Goal: Task Accomplishment & Management: Use online tool/utility

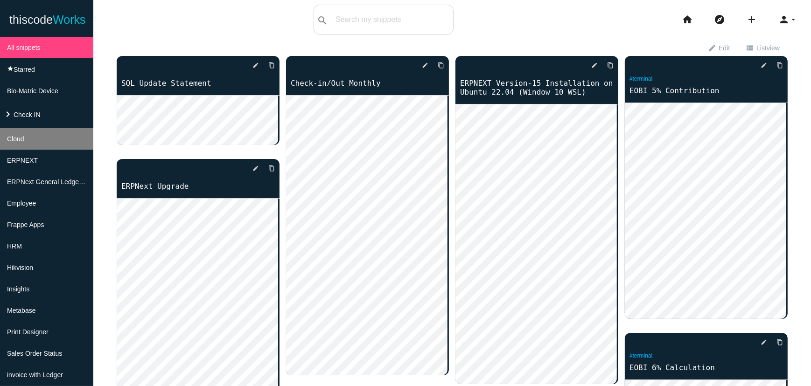
scroll to position [84, 0]
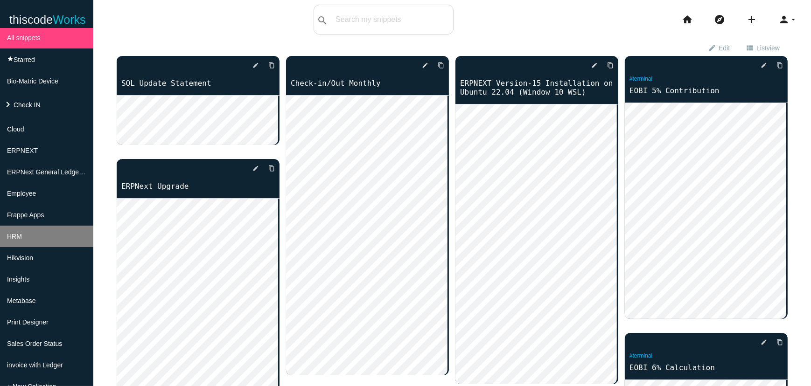
click at [33, 247] on li "HRM" at bounding box center [46, 236] width 93 height 21
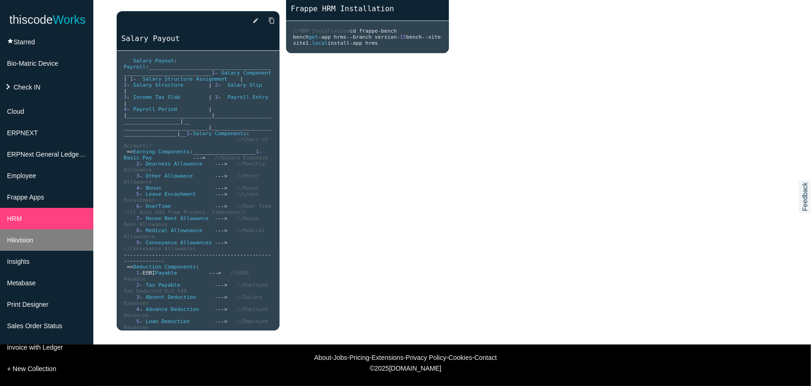
scroll to position [125, 0]
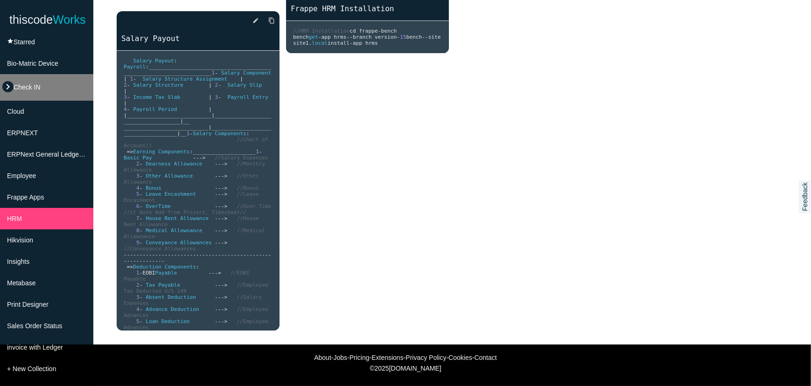
click at [5, 81] on icon "keyboard_arrow_right" at bounding box center [7, 86] width 11 height 11
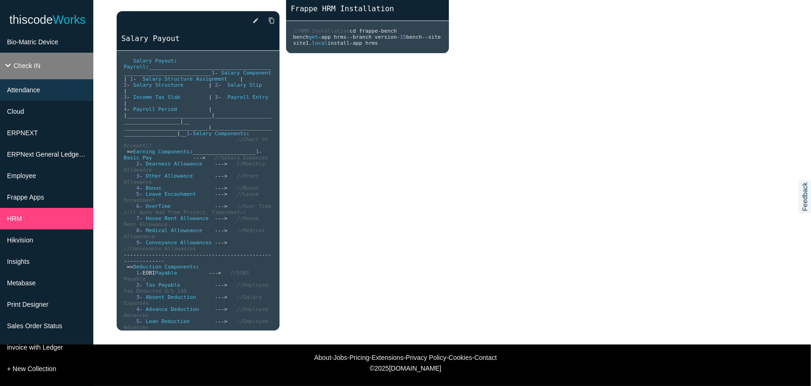
click at [42, 70] on li "keyboard_arrow_down Check IN" at bounding box center [46, 66] width 93 height 27
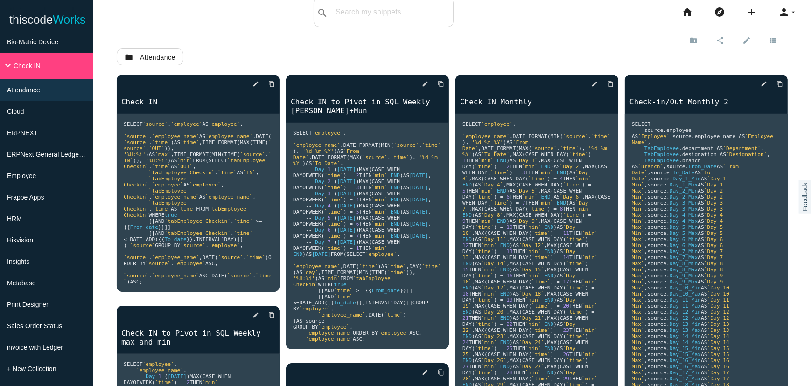
scroll to position [0, 0]
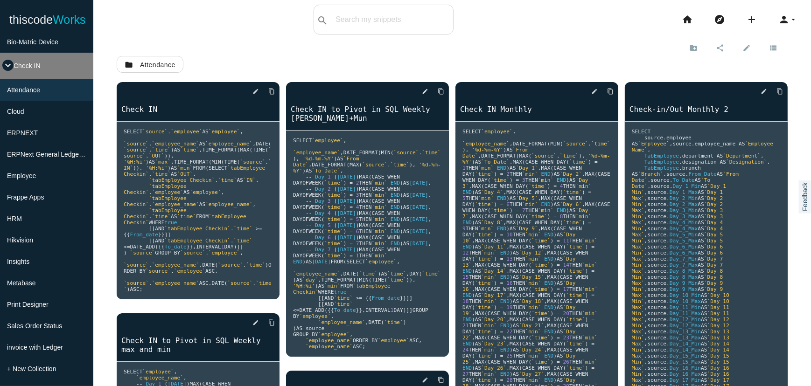
click at [6, 65] on icon "keyboard_arrow_down" at bounding box center [7, 65] width 11 height 11
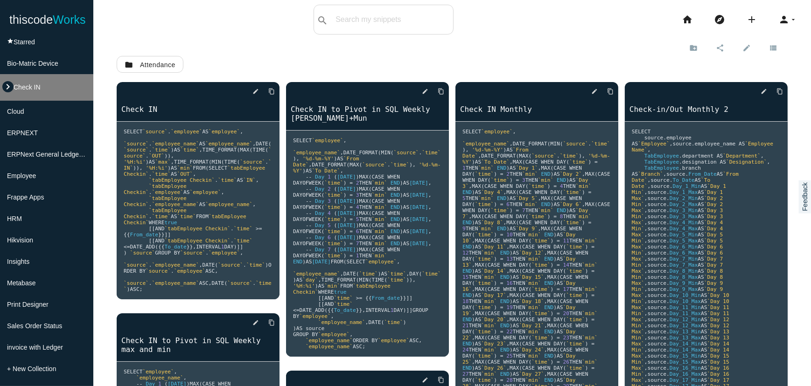
click at [6, 81] on icon "keyboard_arrow_right" at bounding box center [7, 86] width 11 height 11
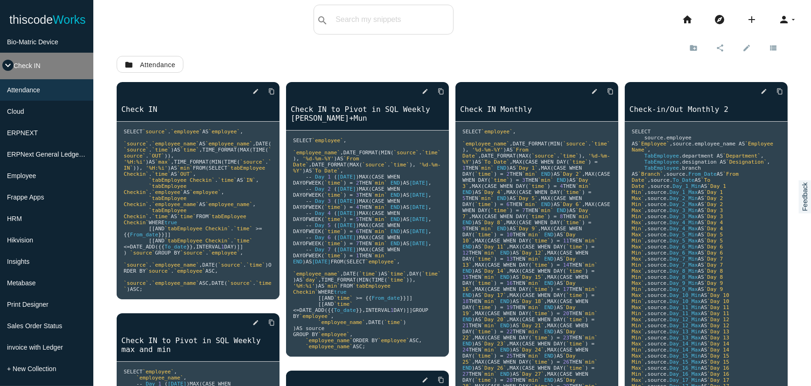
click at [6, 65] on icon "keyboard_arrow_down" at bounding box center [7, 65] width 11 height 11
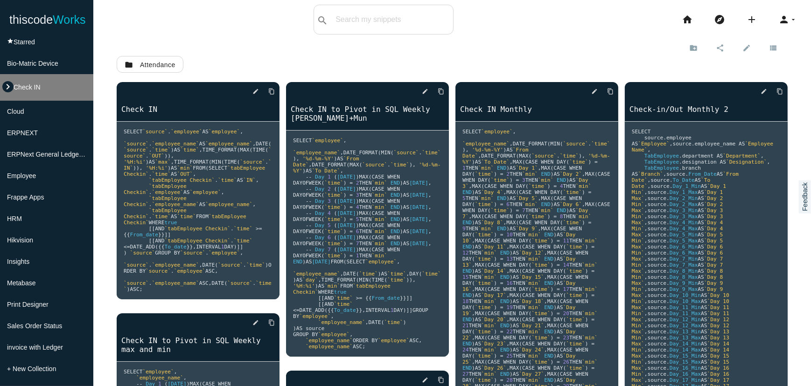
click at [6, 81] on icon "keyboard_arrow_right" at bounding box center [7, 86] width 11 height 11
click at [12, 89] on span "Attendance" at bounding box center [24, 89] width 33 height 7
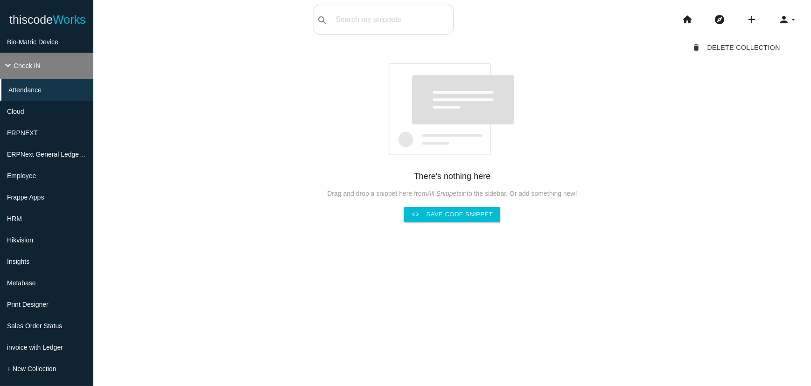
click at [19, 67] on span "Check IN" at bounding box center [27, 65] width 27 height 7
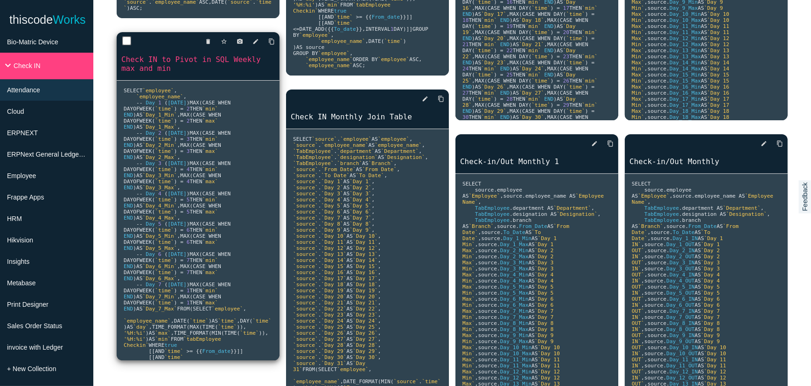
scroll to position [297, 0]
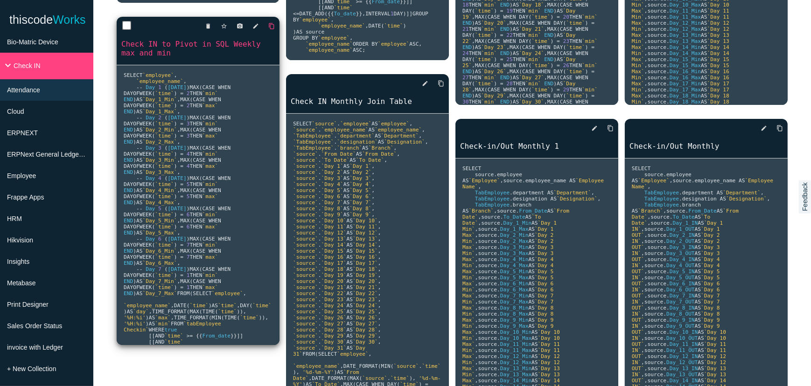
click at [266, 35] on link "content_copy" at bounding box center [268, 26] width 14 height 17
